Goal: Task Accomplishment & Management: Use online tool/utility

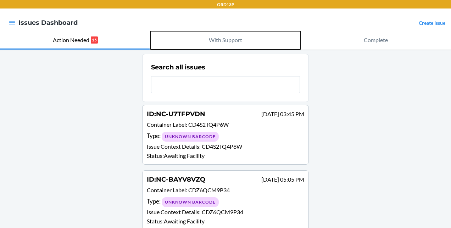
click at [236, 35] on button "With Support" at bounding box center [225, 40] width 150 height 18
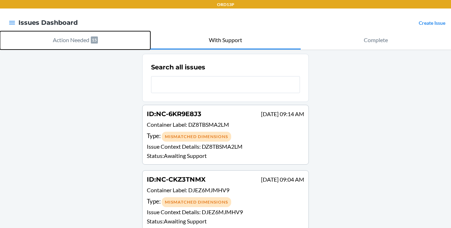
click at [83, 40] on p "Action Needed" at bounding box center [71, 40] width 36 height 9
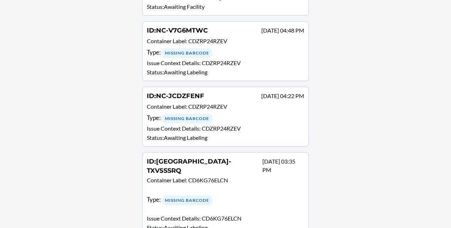
scroll to position [249, 0]
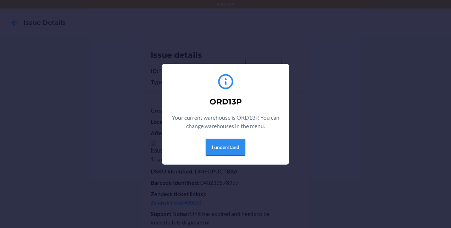
click at [224, 152] on button "I understand" at bounding box center [225, 147] width 40 height 17
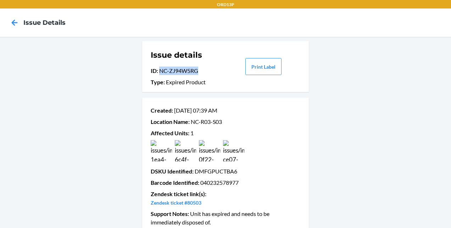
drag, startPoint x: 194, startPoint y: 69, endPoint x: 156, endPoint y: 67, distance: 38.3
click at [156, 67] on p "ID : NC-ZJ94W5RG" at bounding box center [188, 71] width 74 height 9
copy p "NC-ZJ94W5RG"
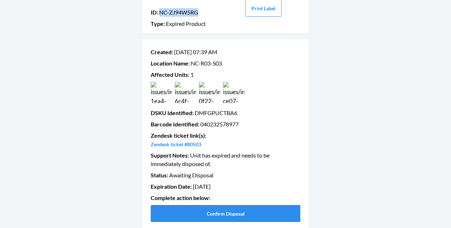
scroll to position [64, 0]
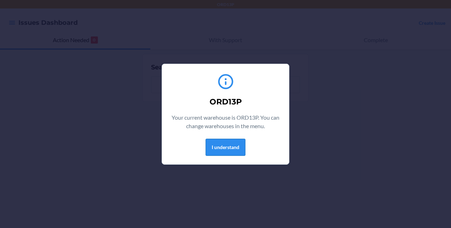
click at [214, 148] on button "I understand" at bounding box center [225, 147] width 40 height 17
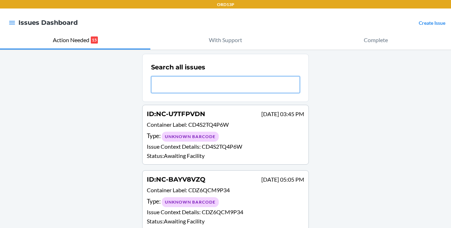
click at [189, 85] on input "text" at bounding box center [225, 84] width 149 height 17
paste input "NC-ZJ94W5RG"
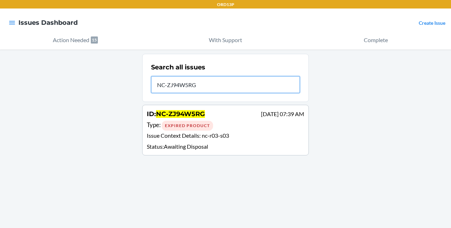
type input "NC-ZJ94W5RG"
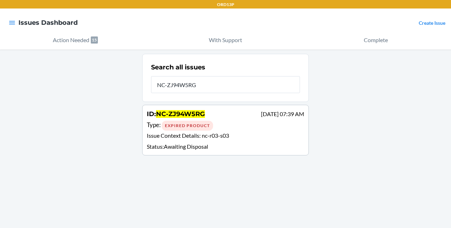
click at [208, 135] on span "nc-r03-s03" at bounding box center [215, 135] width 27 height 7
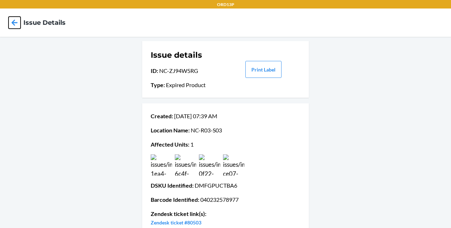
click at [17, 25] on icon at bounding box center [15, 23] width 12 height 12
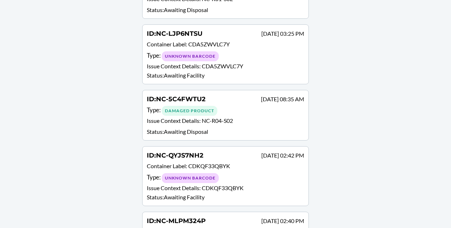
scroll to position [737, 0]
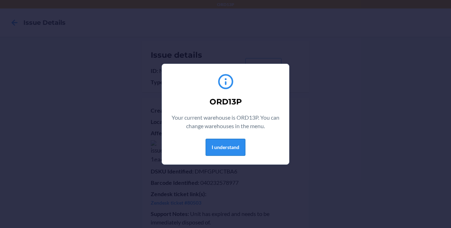
click at [237, 142] on button "I understand" at bounding box center [225, 147] width 40 height 17
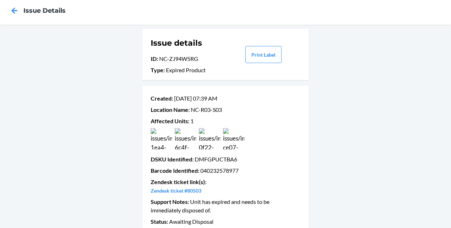
scroll to position [12, 0]
click at [188, 56] on p "ID : NC-ZJ94W5RG" at bounding box center [188, 59] width 74 height 9
drag, startPoint x: 197, startPoint y: 60, endPoint x: 156, endPoint y: 60, distance: 40.7
click at [156, 60] on p "ID : NC-ZJ94W5RG" at bounding box center [188, 59] width 74 height 9
copy p "NC-ZJ94W5RG"
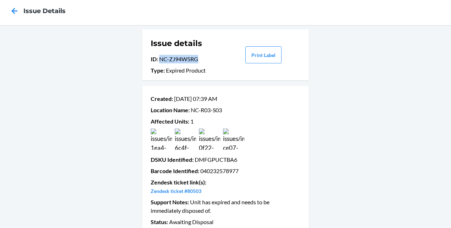
scroll to position [65, 0]
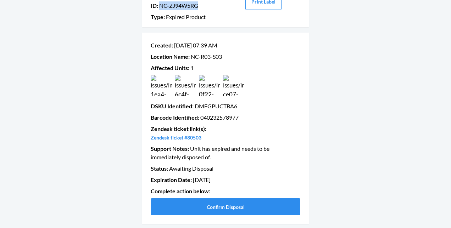
click at [155, 78] on img at bounding box center [161, 85] width 21 height 21
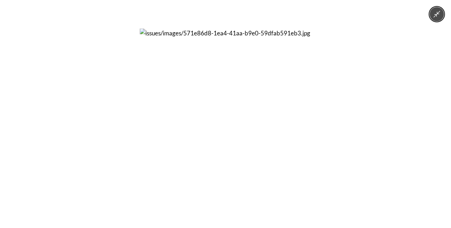
click at [185, 74] on img at bounding box center [225, 114] width 171 height 171
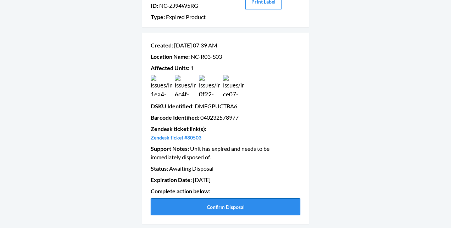
click at [214, 206] on button "Confirm Disposal" at bounding box center [225, 206] width 149 height 17
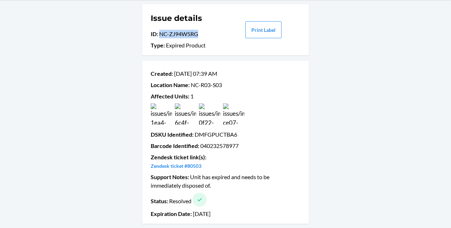
scroll to position [0, 0]
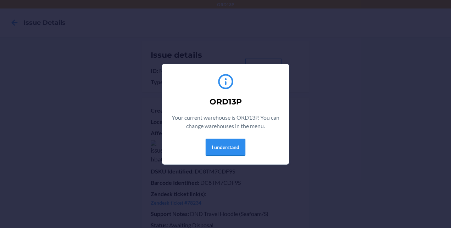
click at [239, 148] on button "I understand" at bounding box center [225, 147] width 40 height 17
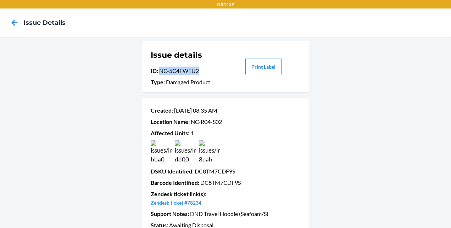
drag, startPoint x: 198, startPoint y: 67, endPoint x: 158, endPoint y: 70, distance: 40.1
click at [158, 70] on p "ID : NC-5C4FWTU2" at bounding box center [188, 71] width 74 height 9
click at [175, 71] on p "ID : NC-5C4FWTU2" at bounding box center [188, 71] width 74 height 9
drag, startPoint x: 197, startPoint y: 72, endPoint x: 157, endPoint y: 70, distance: 39.7
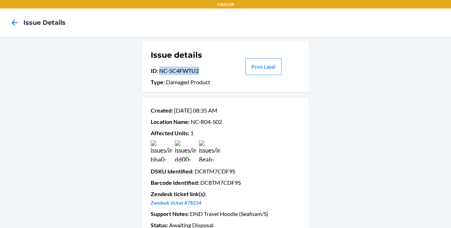
click at [157, 70] on p "ID : NC-5C4FWTU2" at bounding box center [188, 71] width 74 height 9
copy p "NC-5C4FWTU2"
